Goal: Task Accomplishment & Management: Manage account settings

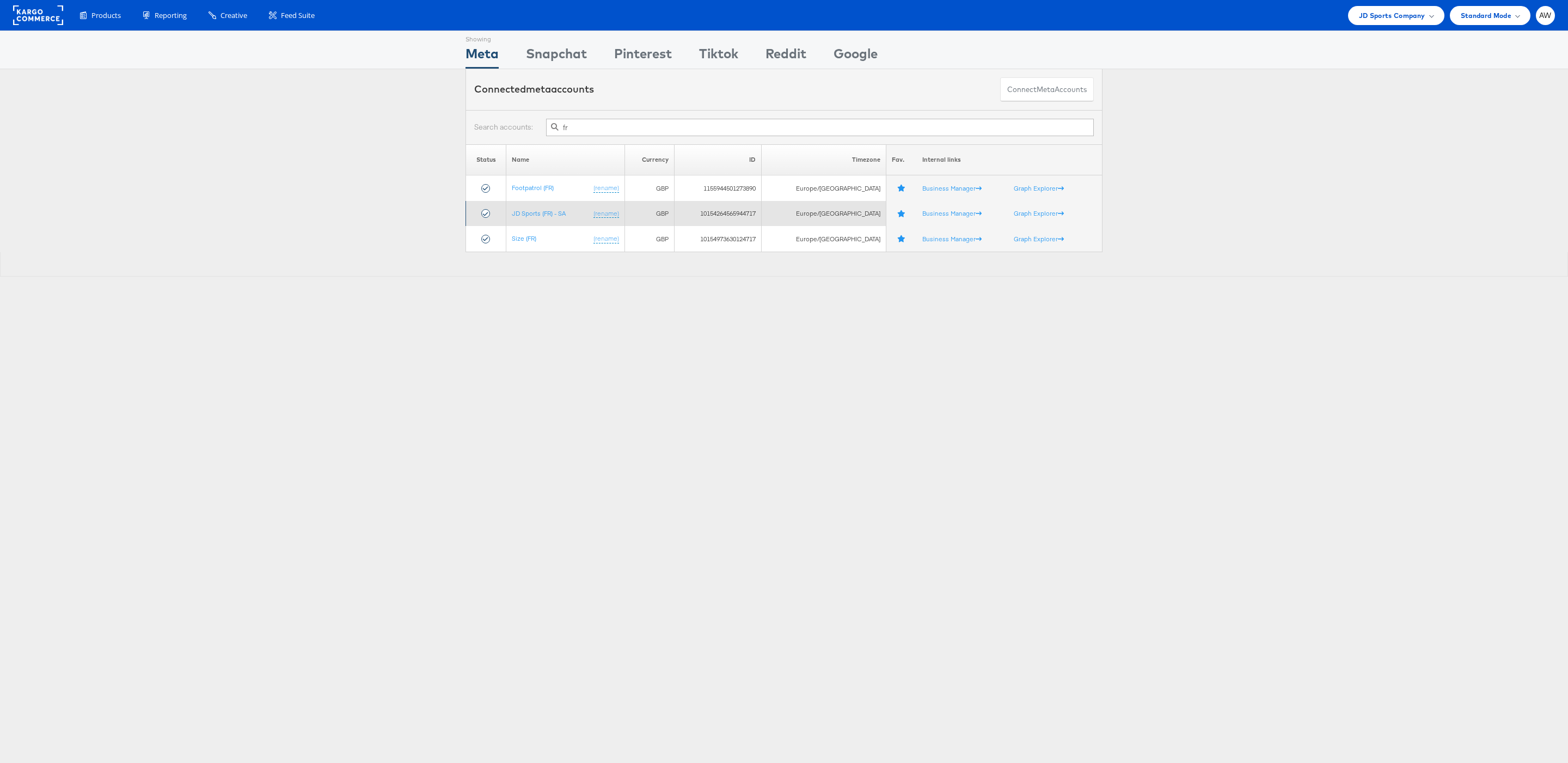
type input "fr"
click at [555, 219] on td "JD Sports (FR) - SA (rename)" at bounding box center [565, 213] width 118 height 25
click at [550, 215] on link "JD Sports (FR) - SA" at bounding box center [538, 213] width 54 height 8
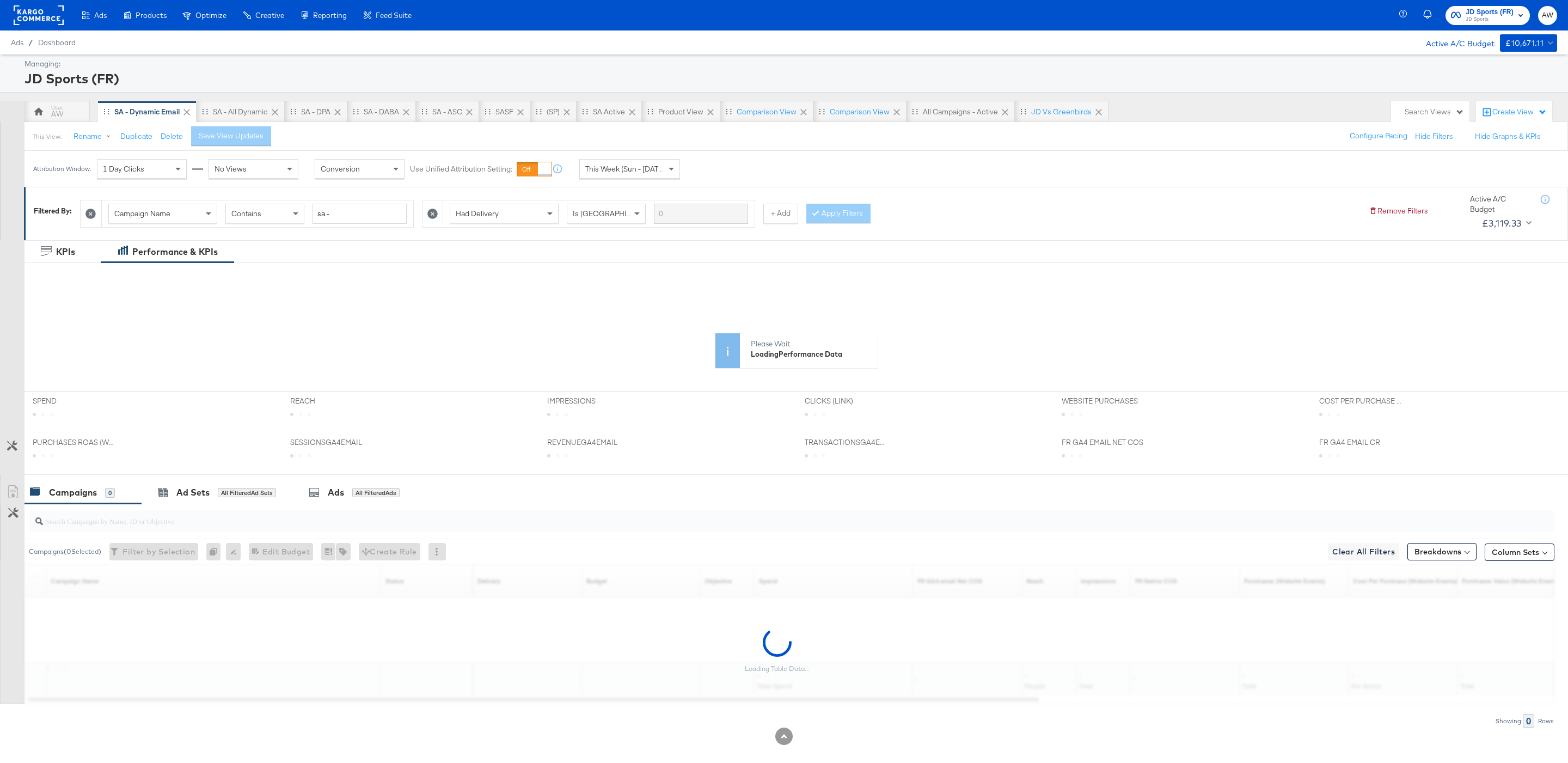
click at [638, 178] on div "This Week (Sun - [DATE])" at bounding box center [629, 169] width 101 height 20
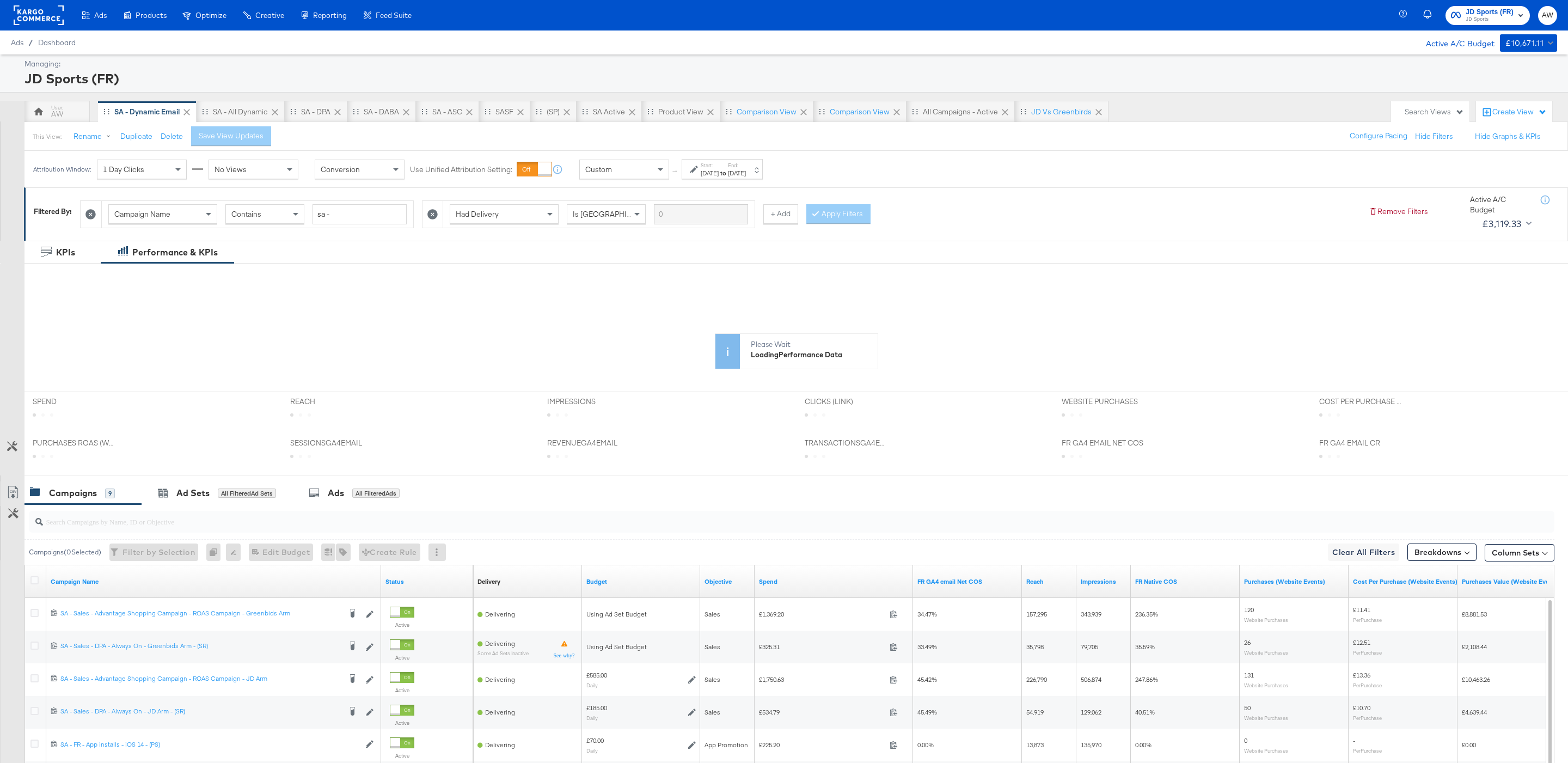
click at [746, 162] on label "End:" at bounding box center [736, 166] width 18 height 8
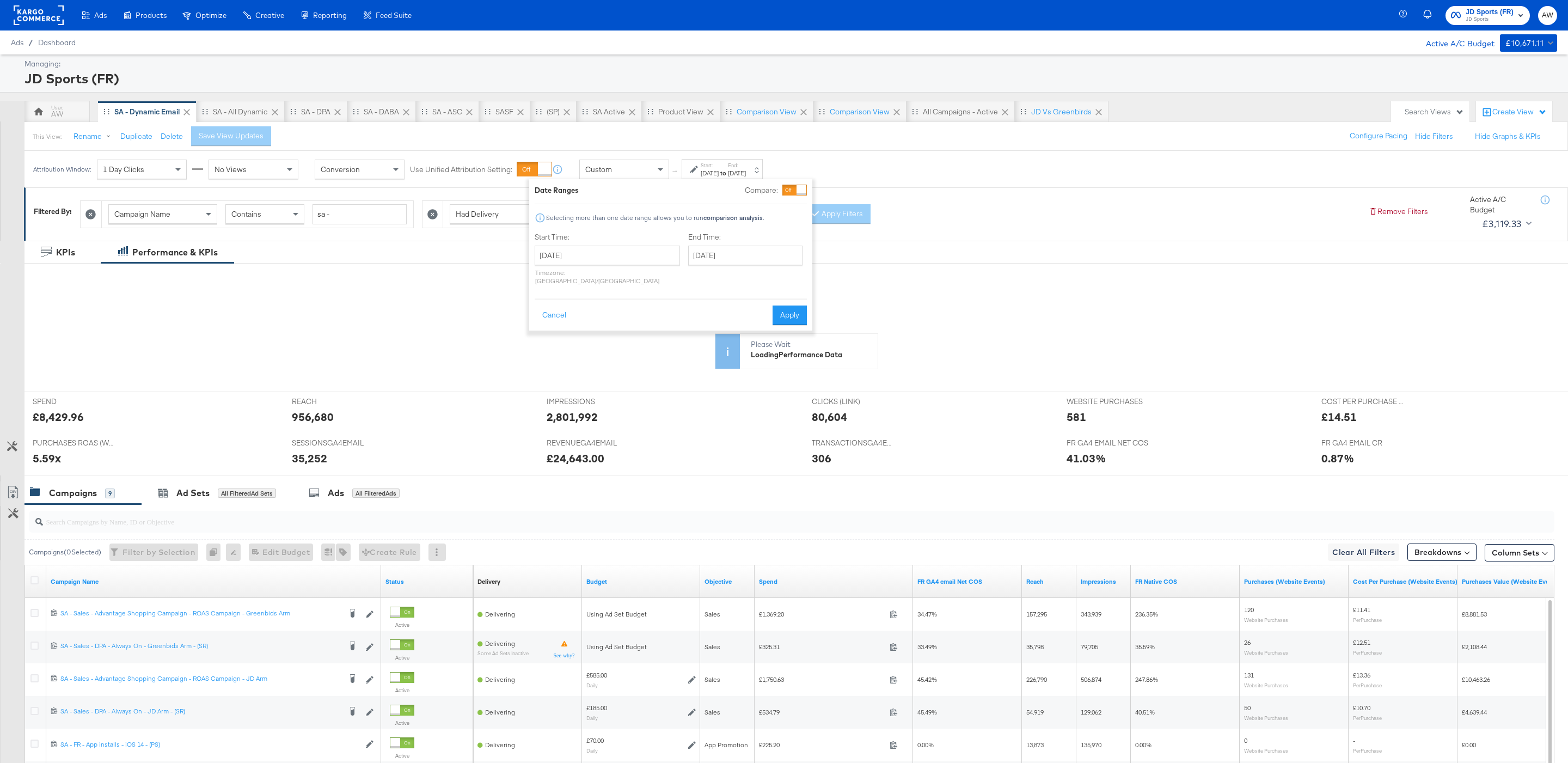
click at [718, 167] on label "Start:" at bounding box center [709, 166] width 18 height 8
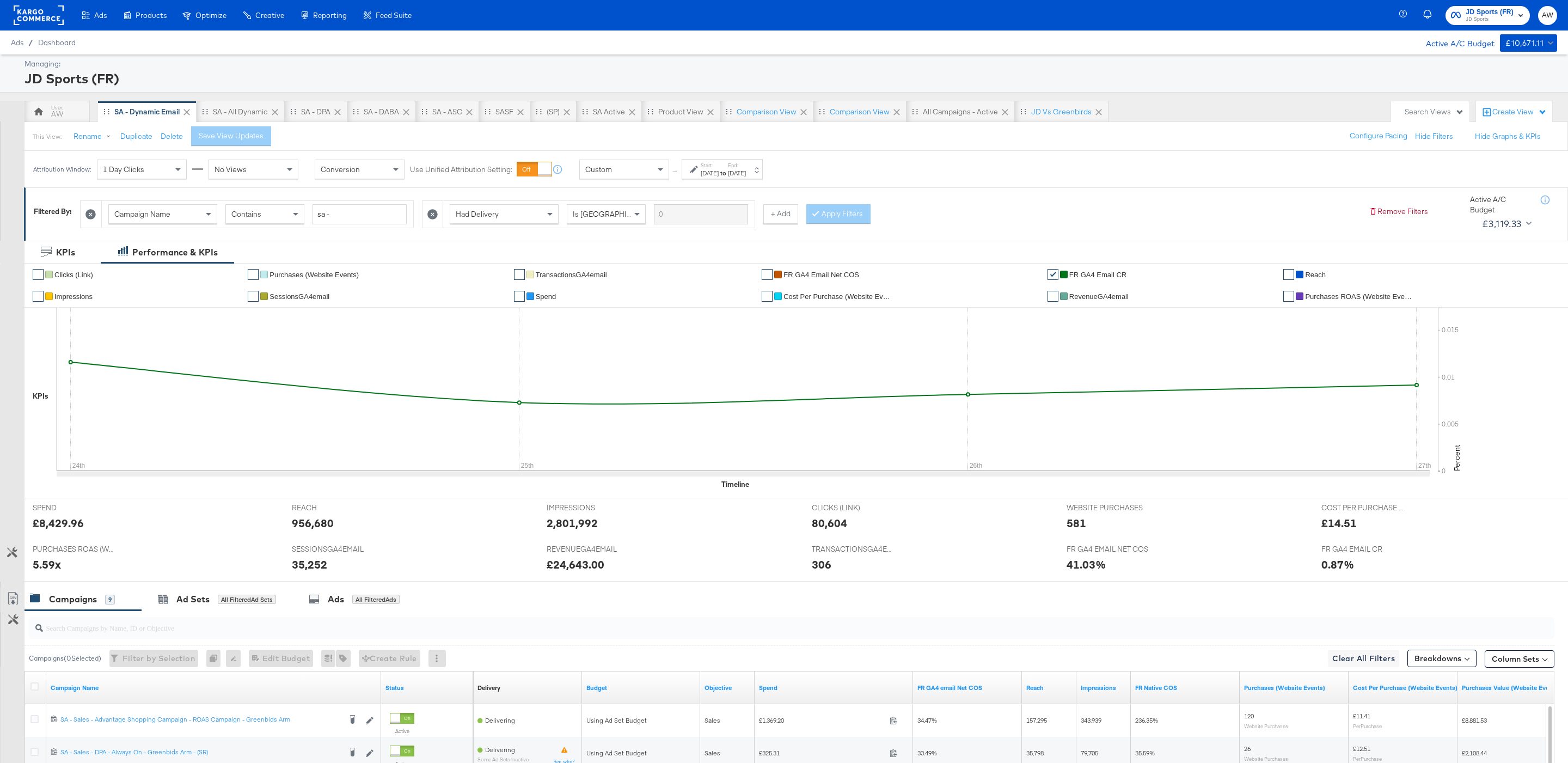
click at [697, 163] on div "Start: [DATE] to End: [DATE]" at bounding box center [718, 170] width 56 height 16
click at [630, 256] on input "[DATE]" at bounding box center [607, 255] width 145 height 20
click at [545, 372] on td "24" at bounding box center [548, 372] width 19 height 15
click at [587, 263] on input "[DATE]" at bounding box center [607, 255] width 145 height 20
click at [567, 373] on td "25" at bounding box center [566, 372] width 19 height 15
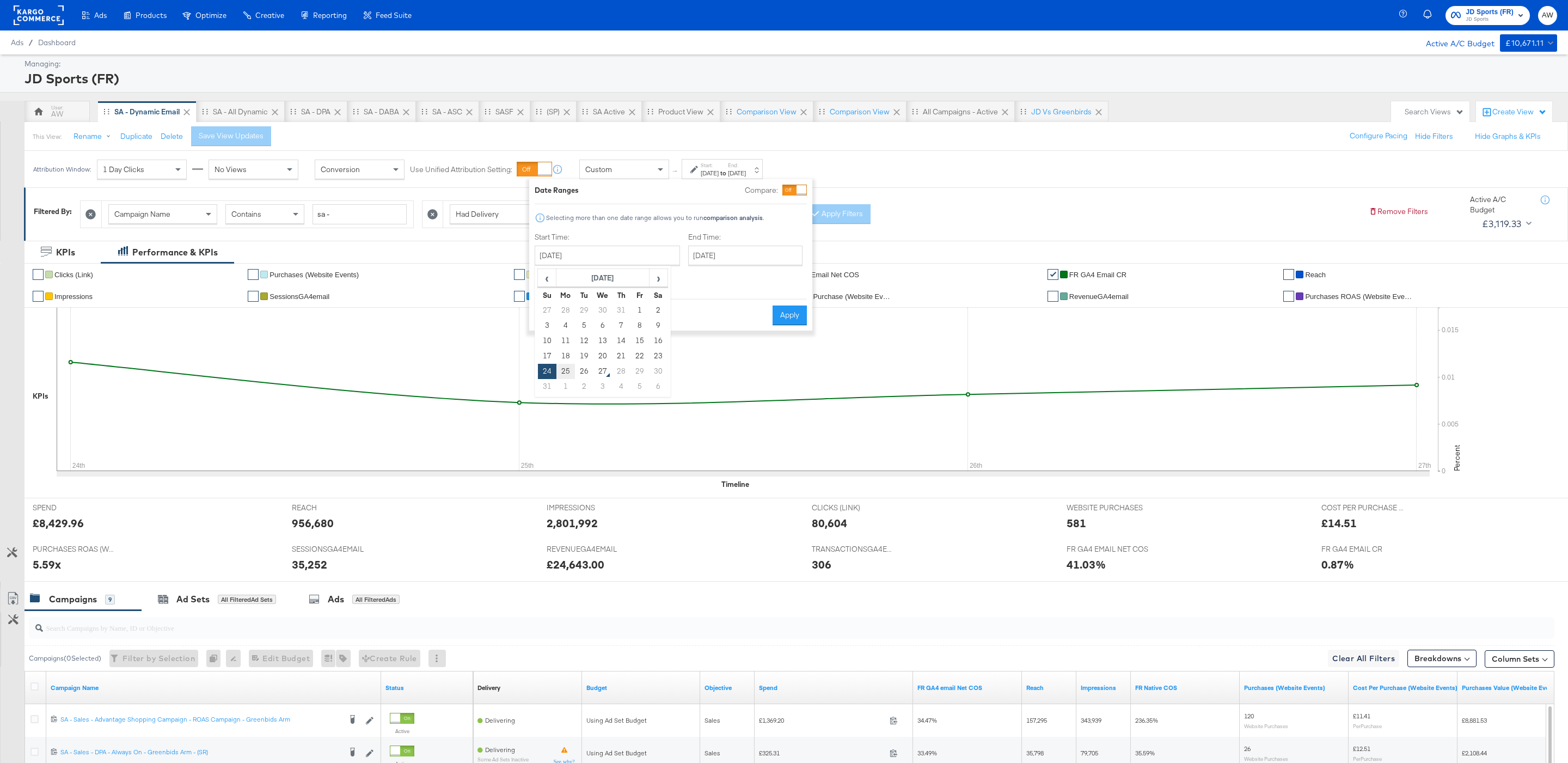
type input "[DATE]"
click at [688, 255] on input "[DATE]" at bounding box center [745, 255] width 114 height 20
click at [710, 373] on td "25" at bounding box center [719, 372] width 19 height 15
type input "[DATE]"
click at [781, 298] on div "Cancel Apply" at bounding box center [670, 311] width 272 height 26
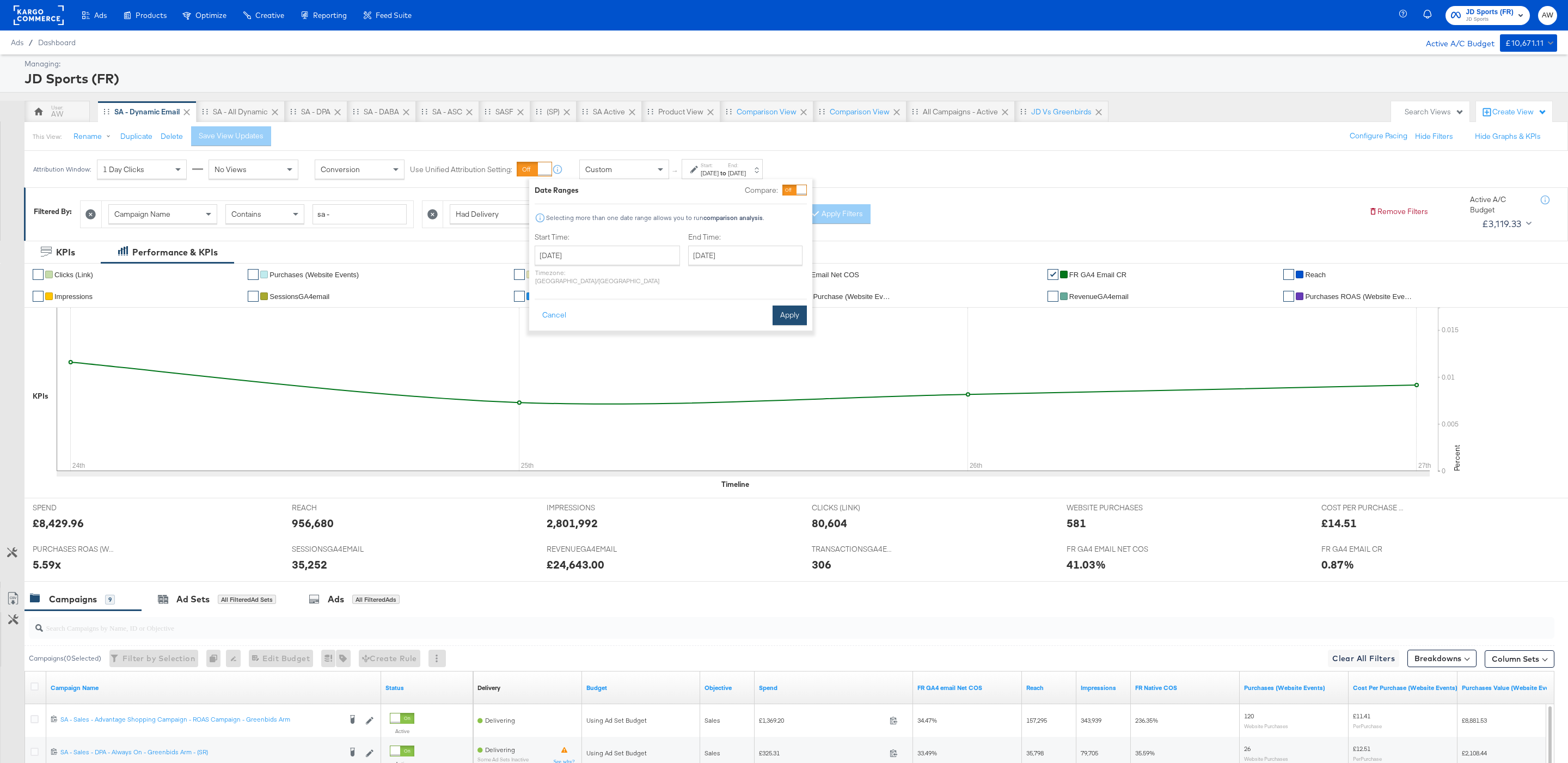
click at [781, 306] on button "Apply" at bounding box center [789, 315] width 34 height 20
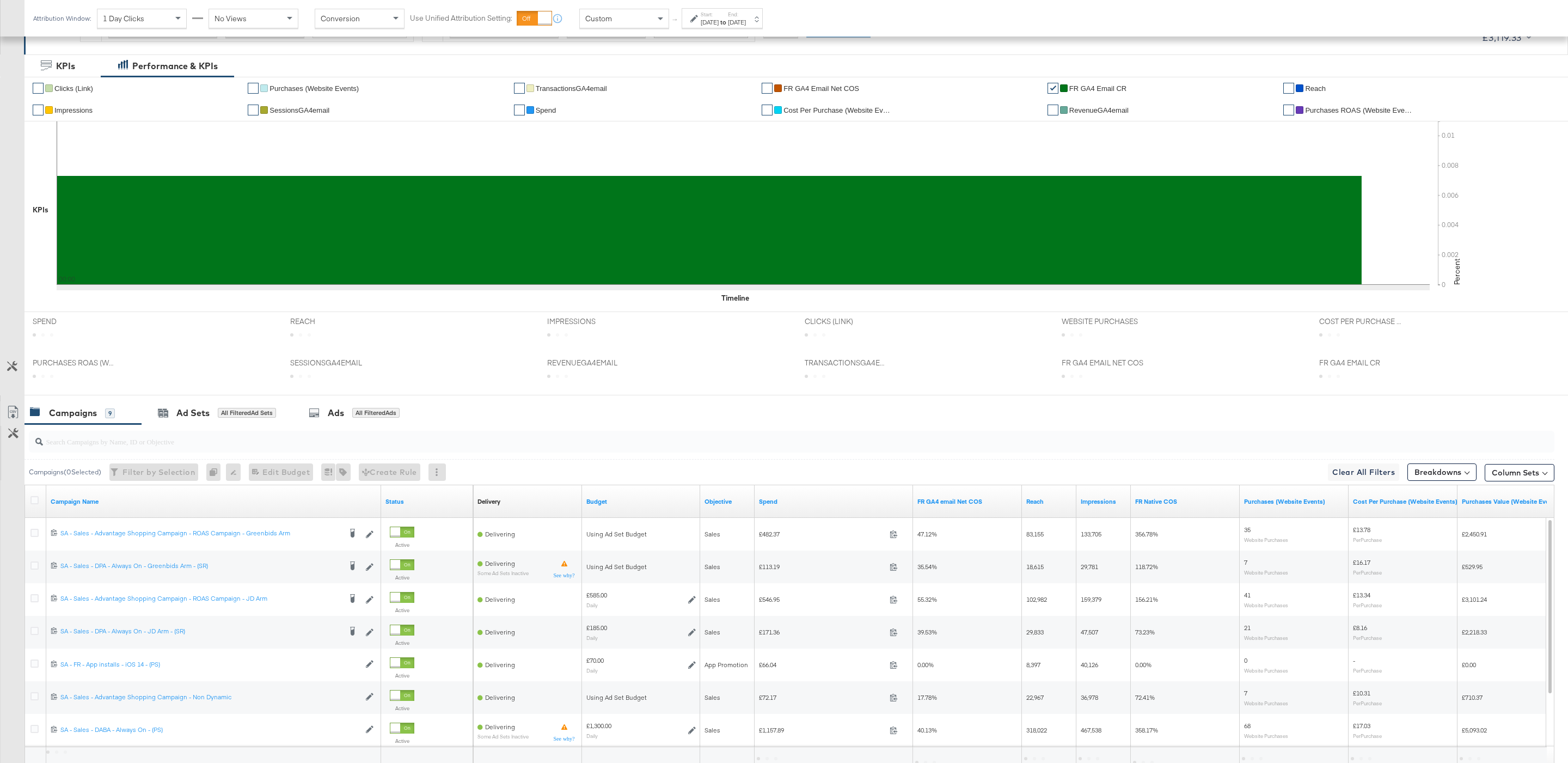
scroll to position [286, 0]
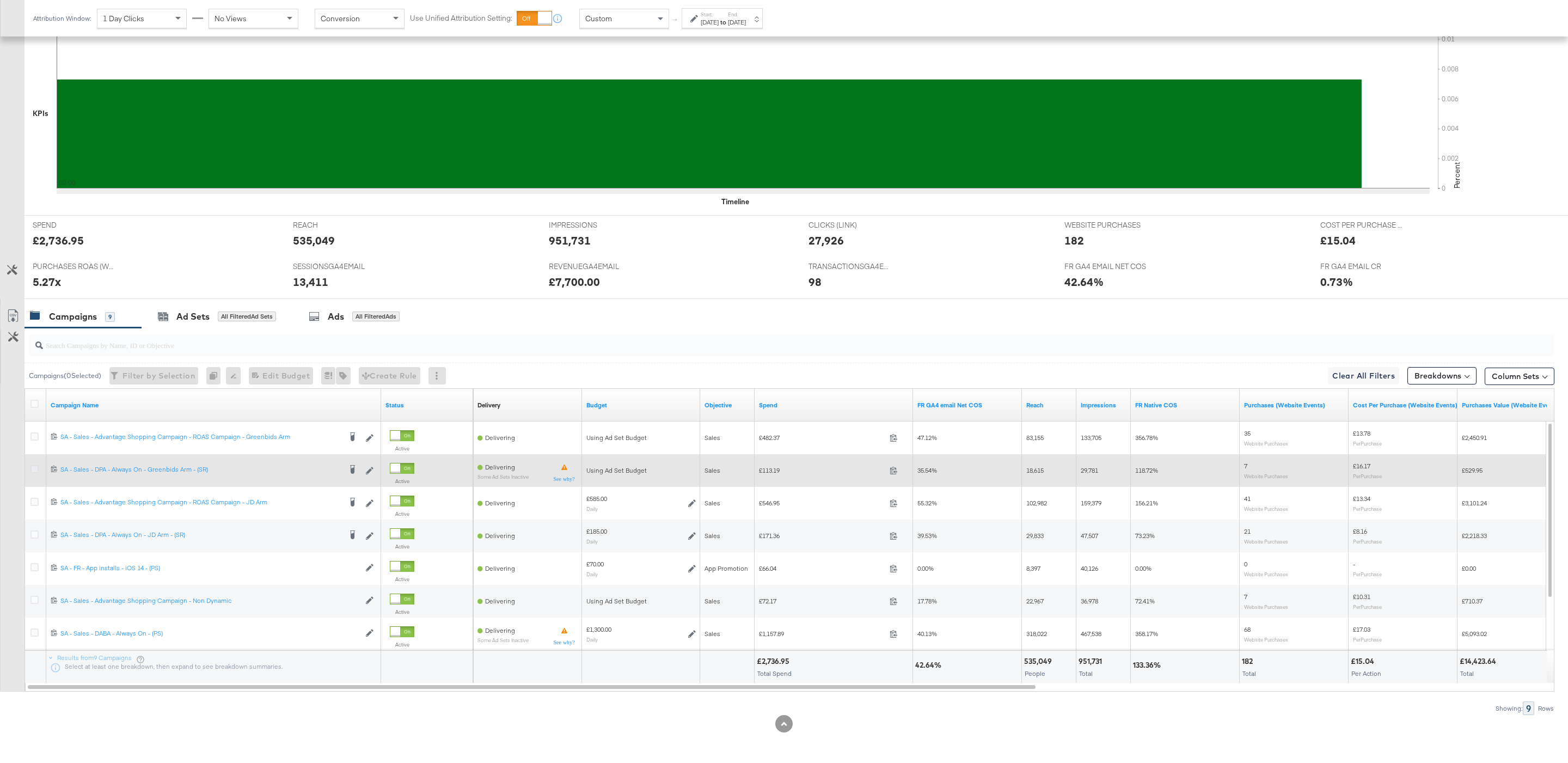
click at [32, 471] on icon at bounding box center [34, 469] width 8 height 8
click at [0, 0] on input "checkbox" at bounding box center [0, 0] width 0 height 0
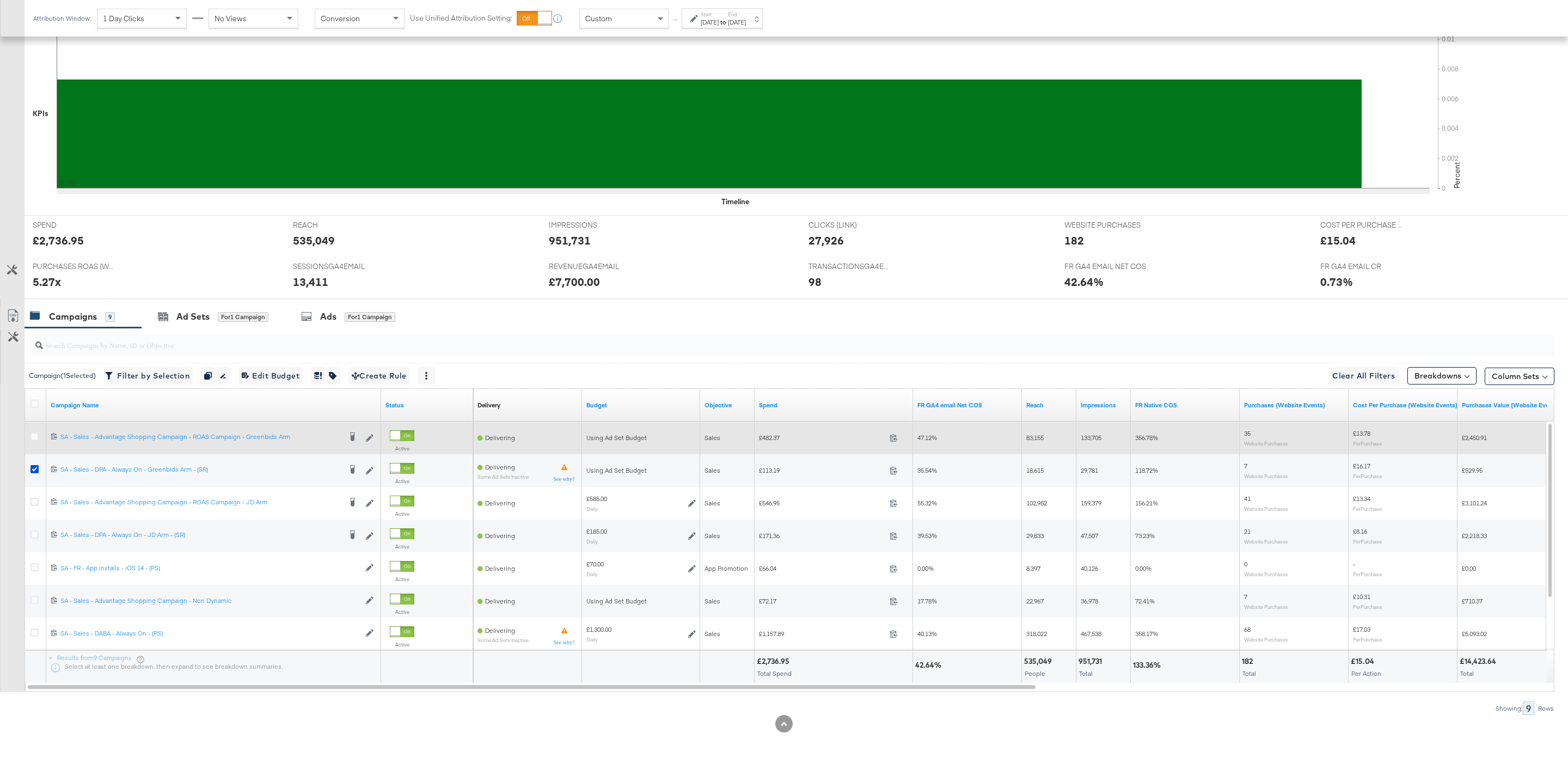
click at [31, 446] on div at bounding box center [36, 438] width 20 height 20
click at [36, 431] on div at bounding box center [36, 438] width 20 height 20
click at [36, 440] on div at bounding box center [36, 439] width 11 height 11
click at [34, 437] on icon at bounding box center [34, 437] width 8 height 8
click at [0, 0] on input "checkbox" at bounding box center [0, 0] width 0 height 0
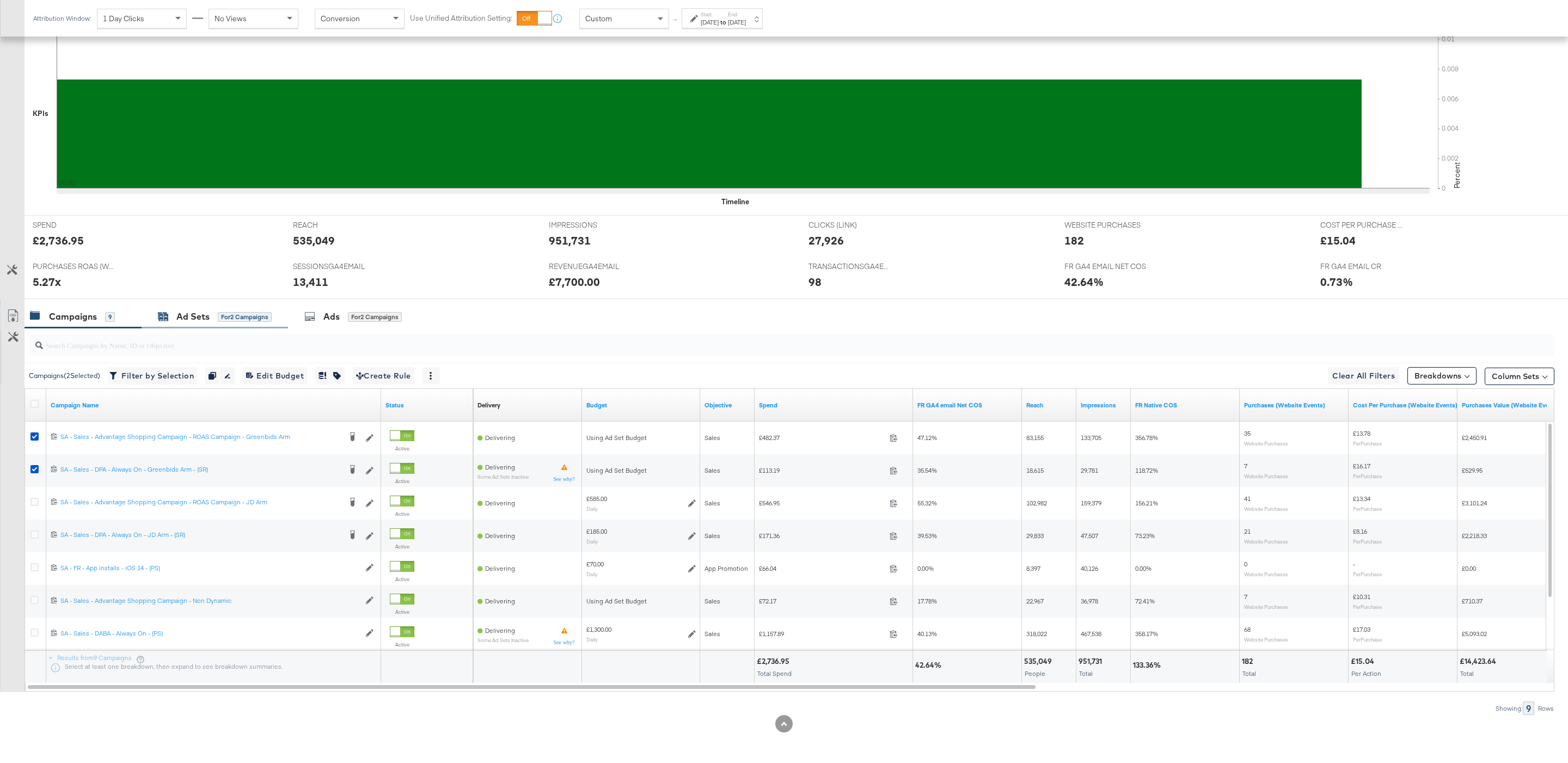
click at [223, 321] on div "for 2 Campaigns" at bounding box center [244, 317] width 54 height 9
